Goal: Task Accomplishment & Management: Manage account settings

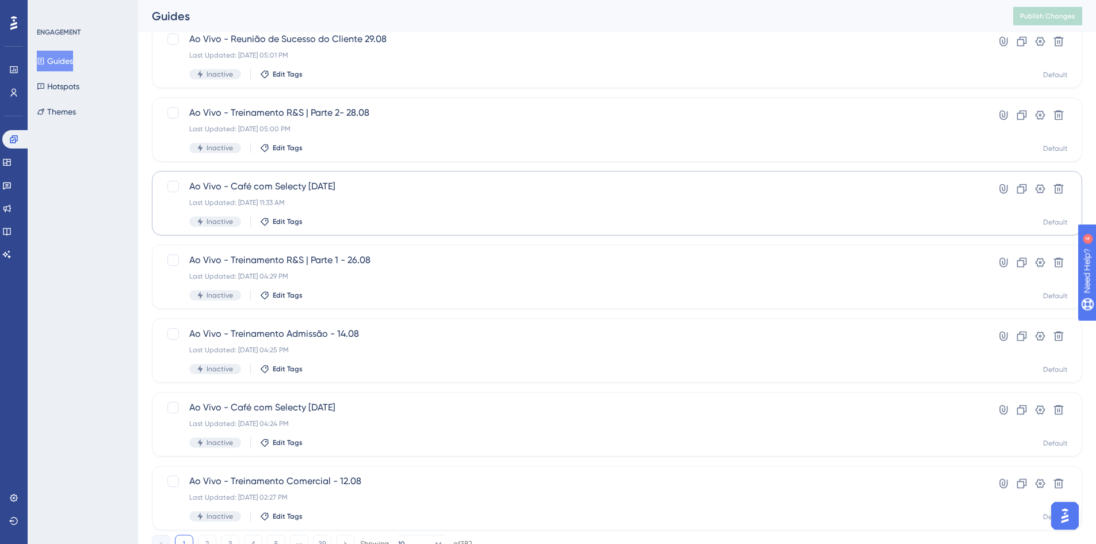
scroll to position [292, 0]
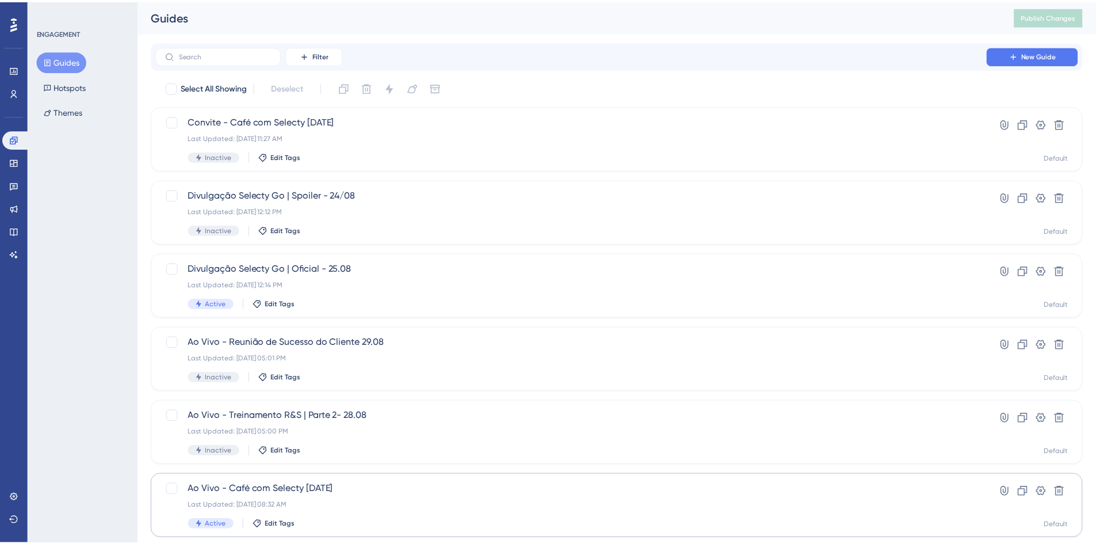
scroll to position [292, 0]
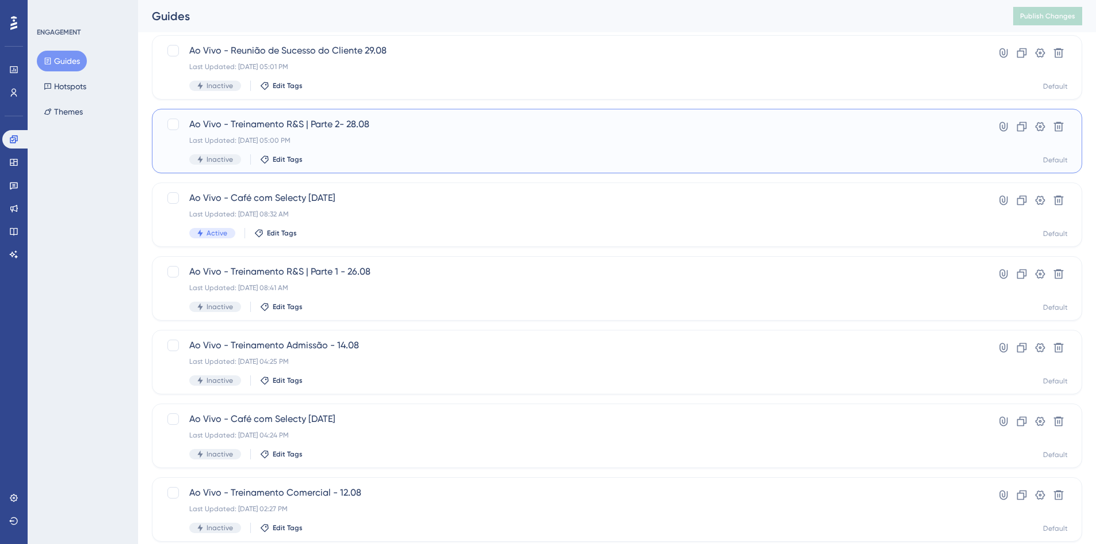
click at [430, 145] on div "Ao Vivo - Treinamento R&S | Parte 2- 28.08 Last Updated: 01 de ago. de 2025 05:…" at bounding box center [570, 140] width 763 height 47
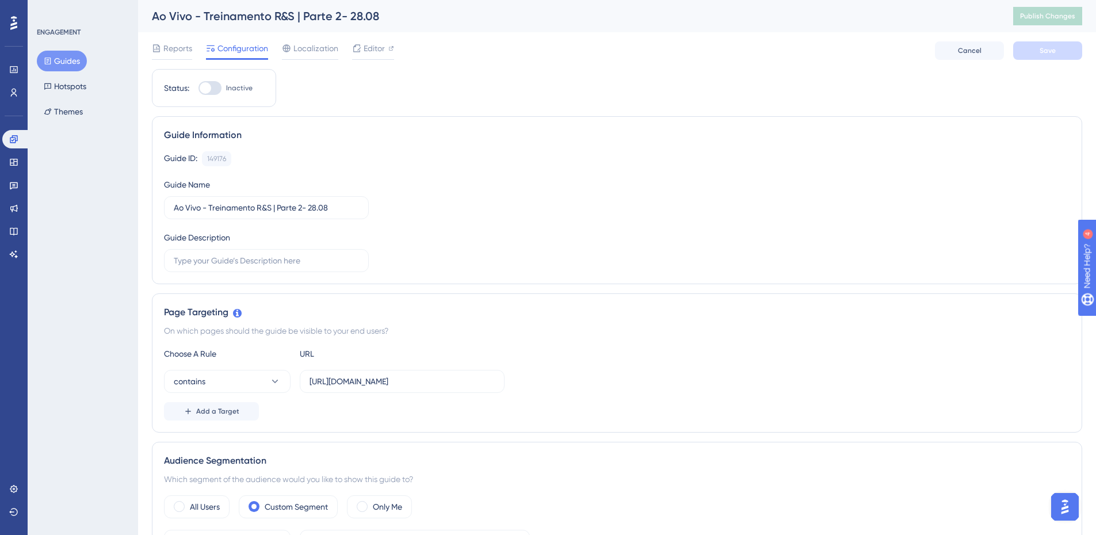
click at [213, 91] on div at bounding box center [209, 88] width 23 height 14
click at [198, 89] on input "Inactive" at bounding box center [198, 88] width 1 height 1
checkbox input "true"
click at [1022, 52] on button "Save" at bounding box center [1047, 50] width 69 height 18
click at [1035, 21] on button "Publish Changes" at bounding box center [1047, 16] width 69 height 18
